Goal: Task Accomplishment & Management: Manage account settings

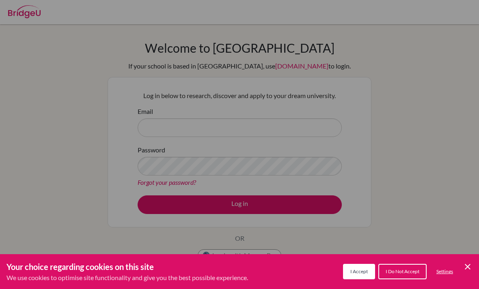
click at [366, 272] on span "I Accept" at bounding box center [358, 272] width 17 height 6
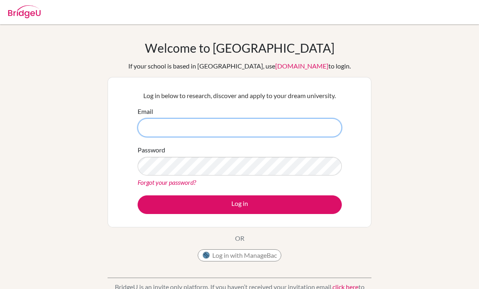
click at [280, 119] on input "Email" at bounding box center [240, 128] width 204 height 19
click at [302, 121] on input "Email" at bounding box center [240, 128] width 204 height 19
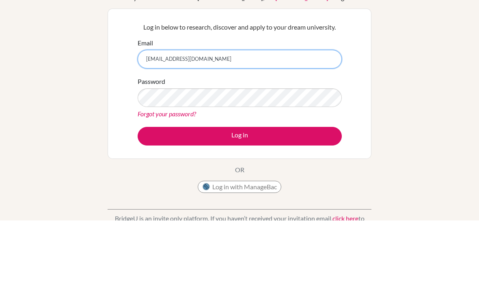
type input "[EMAIL_ADDRESS][DOMAIN_NAME]"
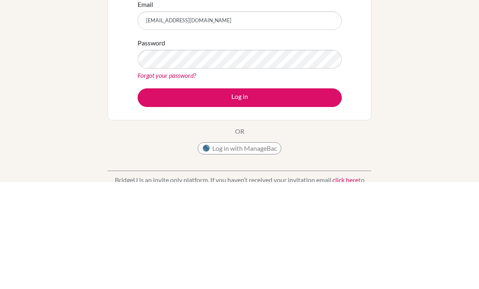
click at [323, 196] on button "Log in" at bounding box center [240, 205] width 204 height 19
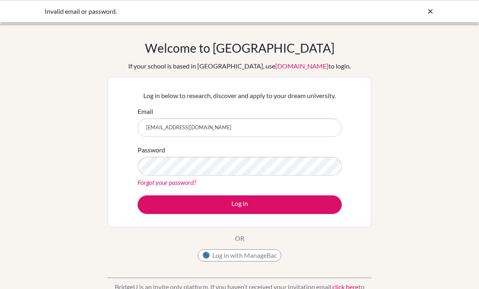
click at [172, 184] on link "Forgot your password?" at bounding box center [167, 183] width 58 height 8
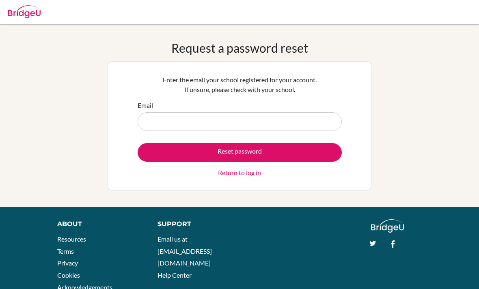
click at [288, 118] on input "Email" at bounding box center [240, 121] width 204 height 19
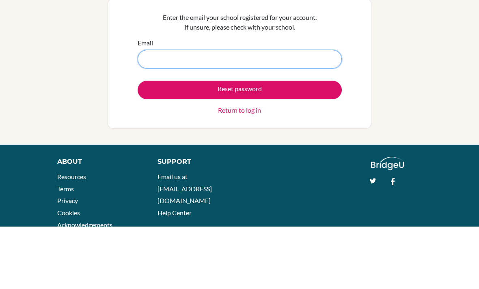
type input "[EMAIL_ADDRESS][DOMAIN_NAME]"
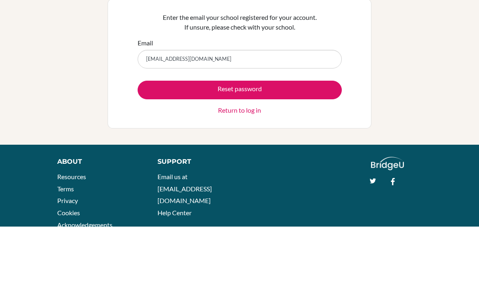
scroll to position [27, 0]
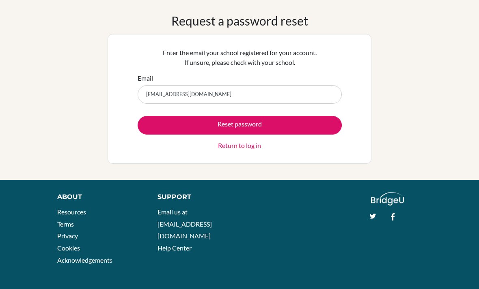
click at [287, 126] on button "Reset password" at bounding box center [240, 125] width 204 height 19
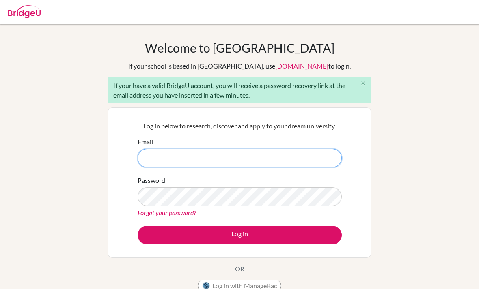
click at [275, 156] on input "Email" at bounding box center [240, 158] width 204 height 19
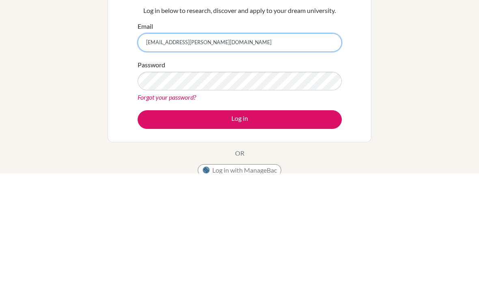
type input "madison.moseley@criastudents.com"
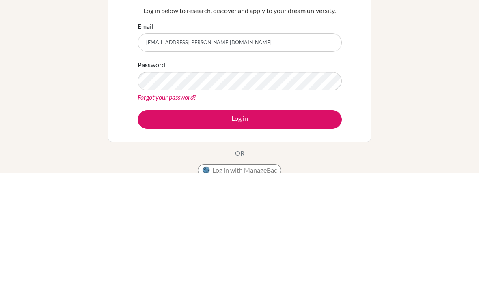
click at [291, 226] on button "Log in" at bounding box center [240, 235] width 204 height 19
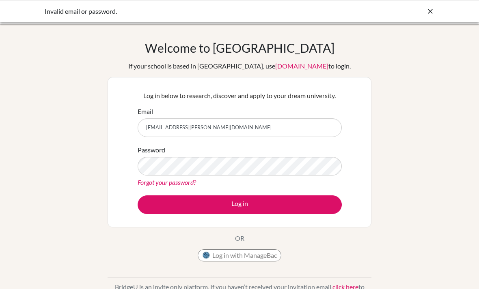
click at [189, 182] on link "Forgot your password?" at bounding box center [167, 183] width 58 height 8
